Goal: Find specific page/section: Find specific page/section

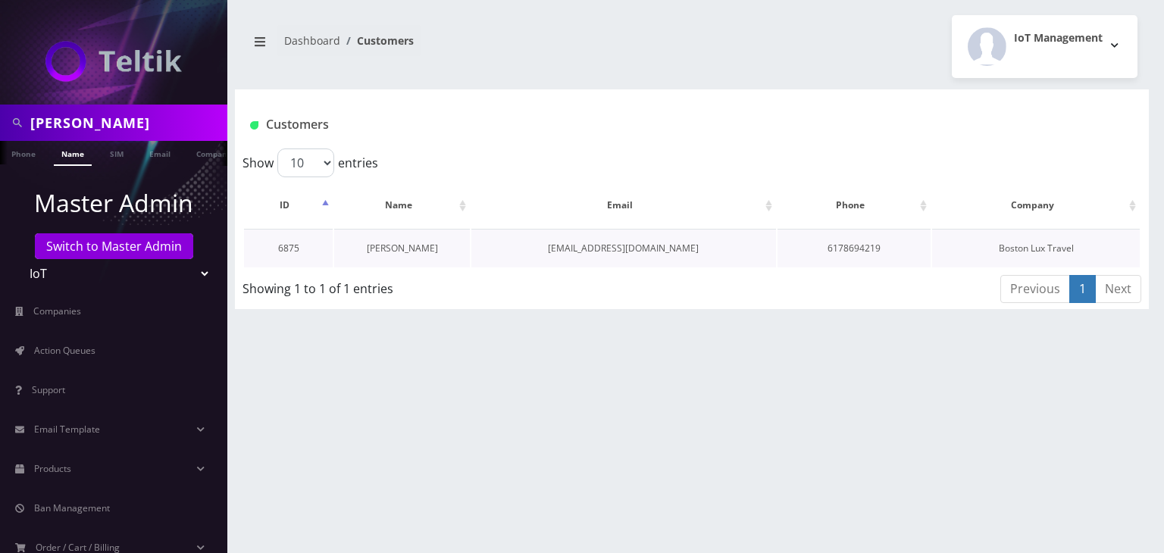
click at [414, 243] on link "[PERSON_NAME]" at bounding box center [402, 248] width 71 height 13
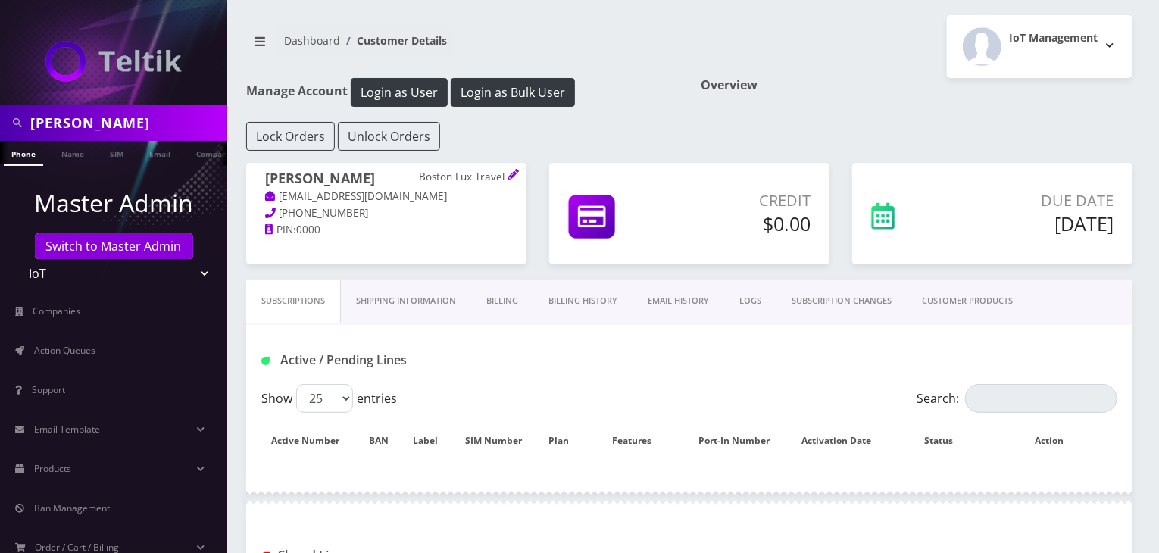
click at [584, 308] on link "Billing History" at bounding box center [582, 301] width 99 height 43
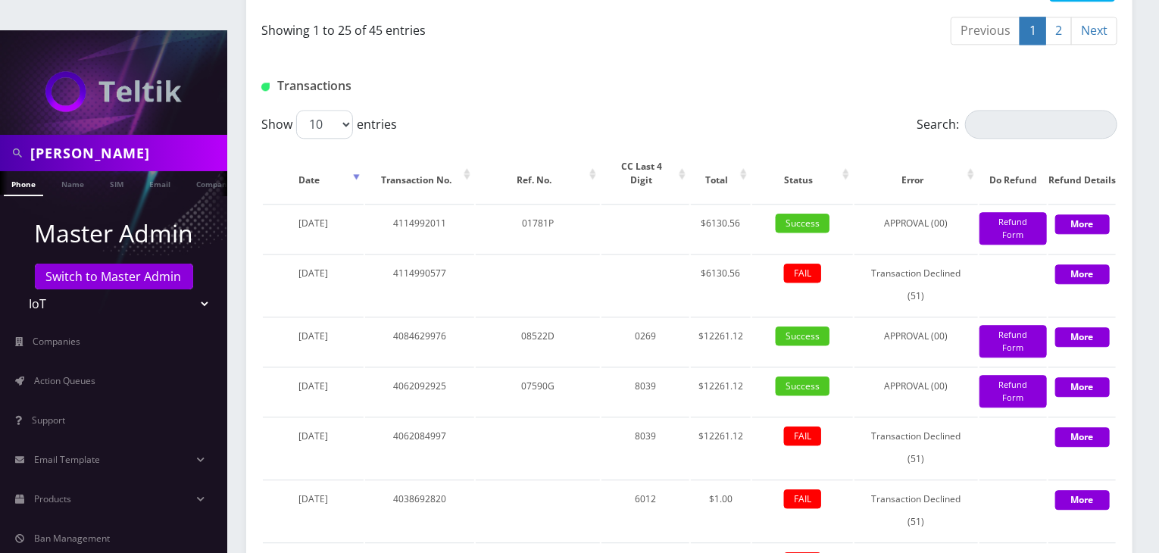
scroll to position [1895, 0]
